Goal: Information Seeking & Learning: Find contact information

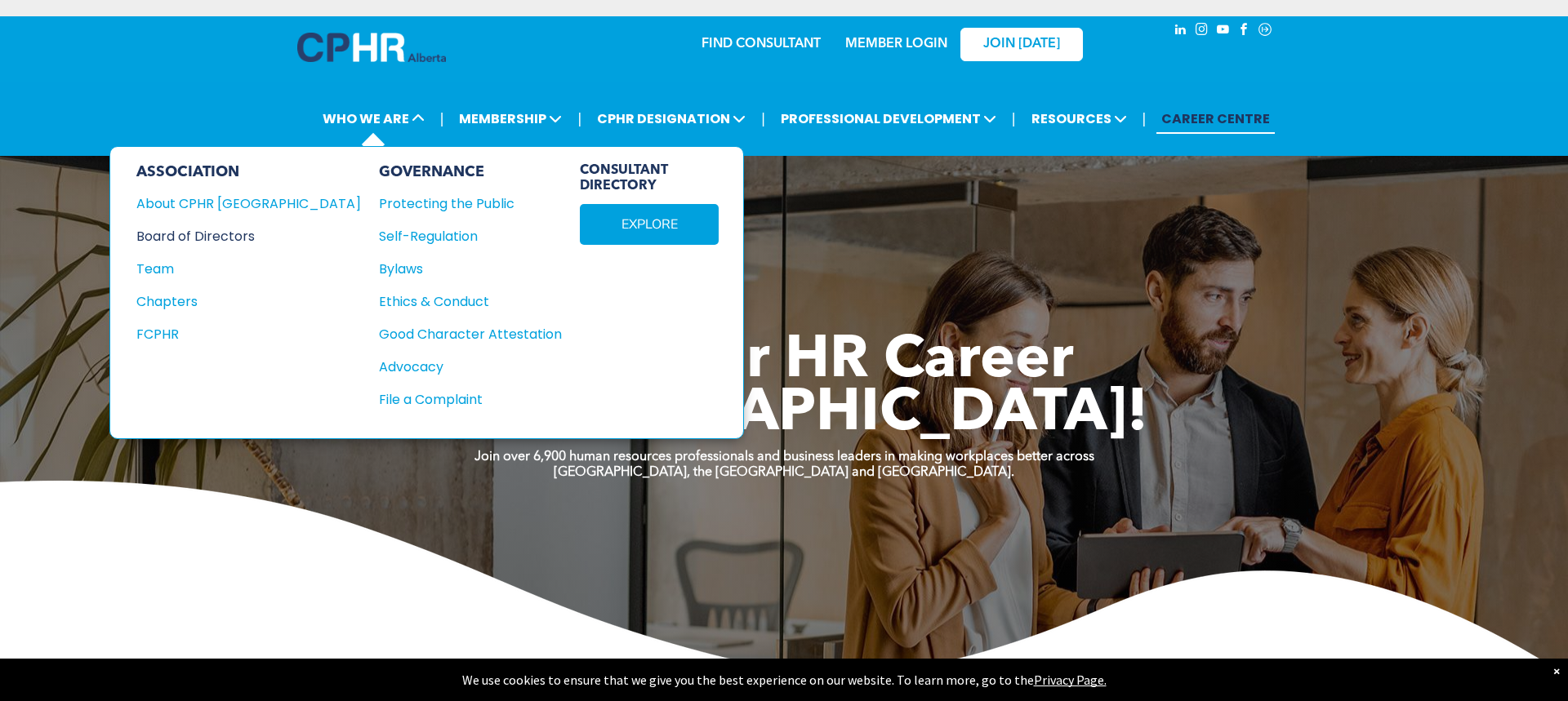
click at [221, 237] on div "Board of Directors" at bounding box center [238, 237] width 202 height 21
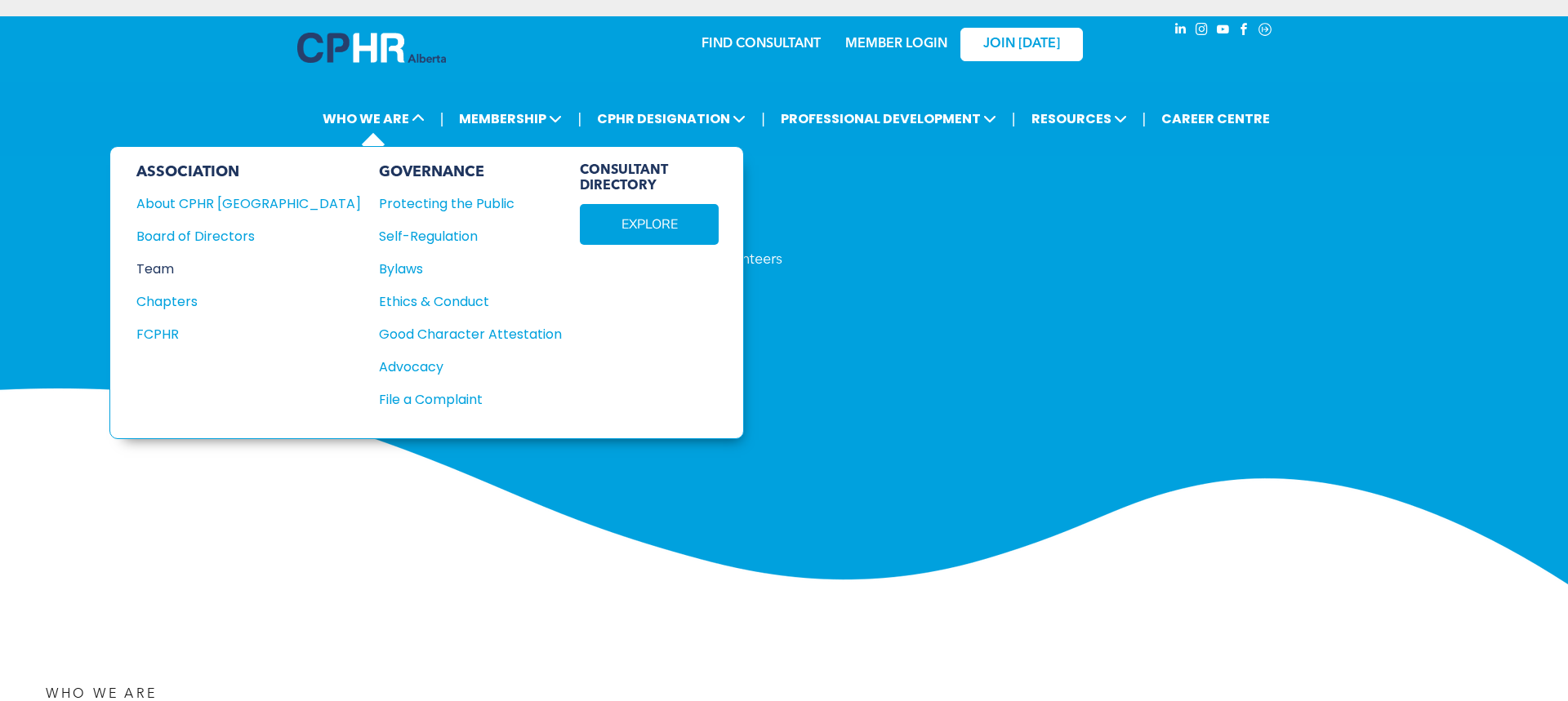
click at [173, 268] on div "Team" at bounding box center [238, 269] width 202 height 21
